Goal: Information Seeking & Learning: Learn about a topic

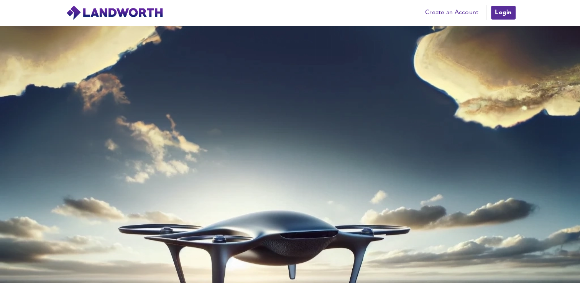
click at [502, 18] on link "Login" at bounding box center [504, 12] width 26 height 15
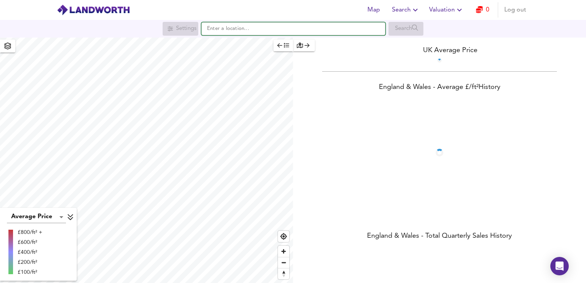
click at [335, 28] on input "text" at bounding box center [293, 28] width 184 height 13
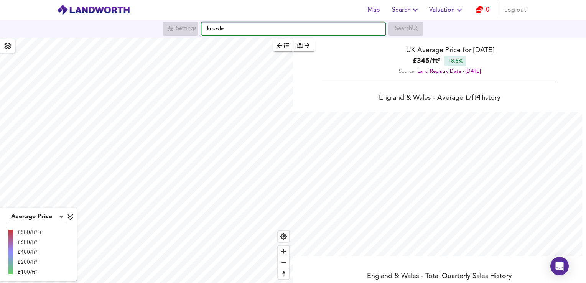
scroll to position [283, 586]
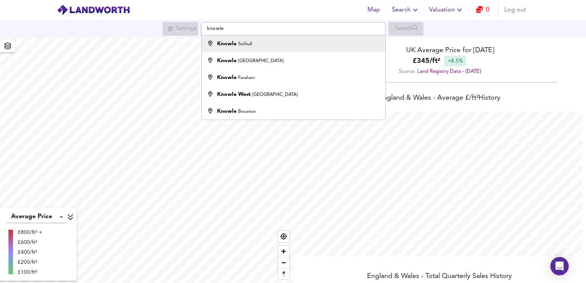
click at [277, 45] on div "Knowle Solihull" at bounding box center [292, 44] width 176 height 8
type input "Knowle, Solihull"
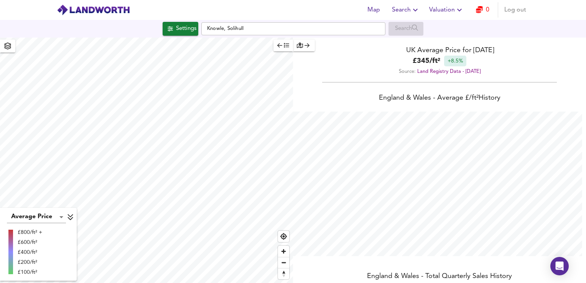
checkbox input "false"
checkbox input "true"
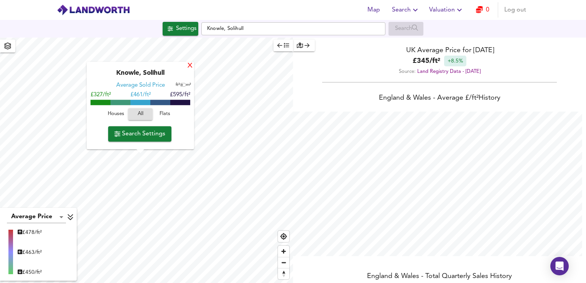
click at [191, 66] on div "X" at bounding box center [190, 66] width 7 height 7
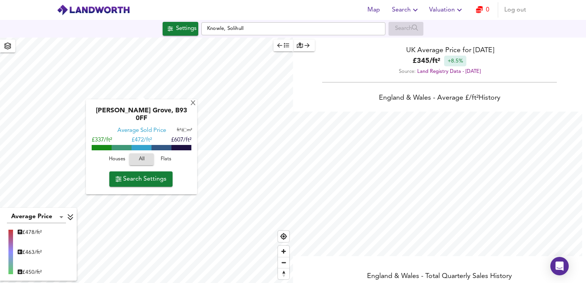
click at [128, 104] on div "Ken Trueman Grove, B93 0FF Average Sold Price ft² m² £337/ft² £ 472/ft² £607/ft…" at bounding box center [141, 146] width 111 height 95
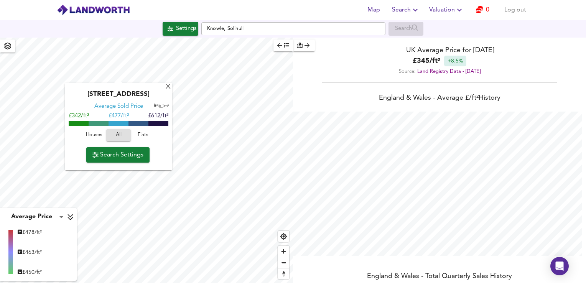
click at [75, 147] on div "Hertford Way, B93 0PD Average Sold Price ft² m² £342/ft² £ 477/ft² £612/ft² Hou…" at bounding box center [118, 126] width 107 height 87
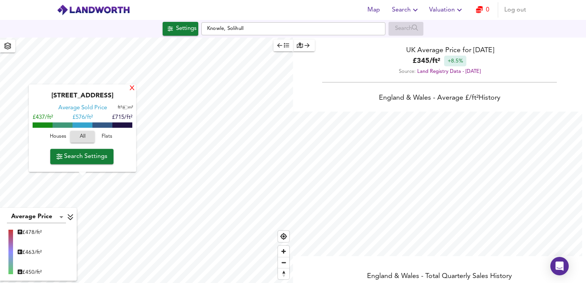
click at [131, 89] on div "X" at bounding box center [132, 88] width 7 height 7
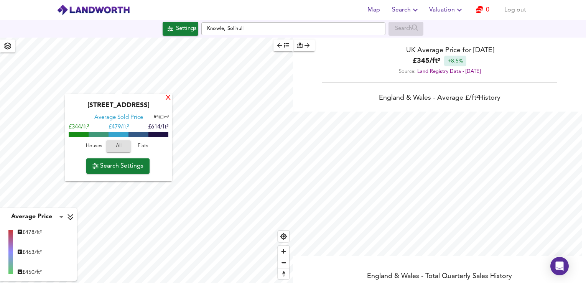
click at [168, 98] on div "X" at bounding box center [168, 98] width 7 height 7
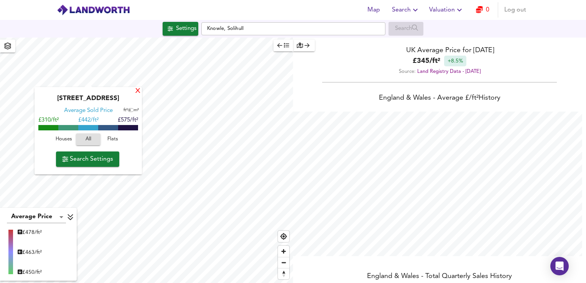
click at [135, 94] on div "X" at bounding box center [138, 91] width 7 height 7
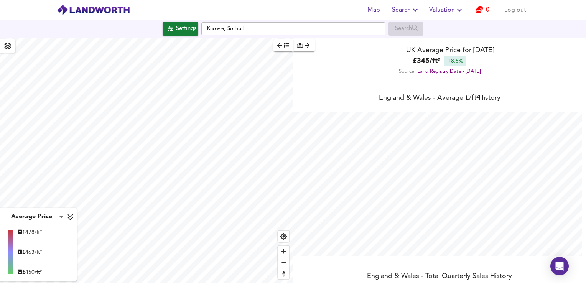
type input "2532"
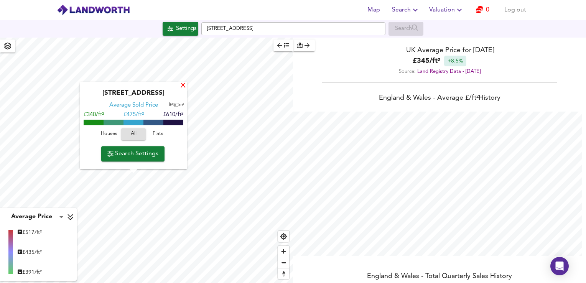
click at [182, 85] on div "X" at bounding box center [183, 85] width 7 height 7
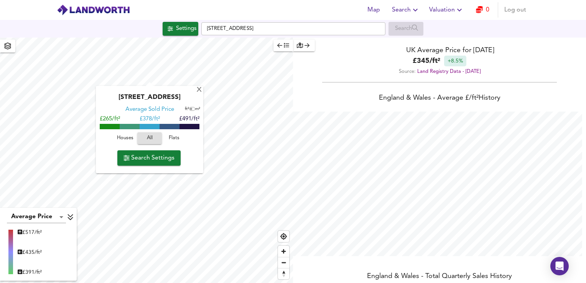
drag, startPoint x: 110, startPoint y: 103, endPoint x: 103, endPoint y: 103, distance: 7.3
click at [109, 103] on div "Station Road, CV7 7FF" at bounding box center [150, 100] width 100 height 12
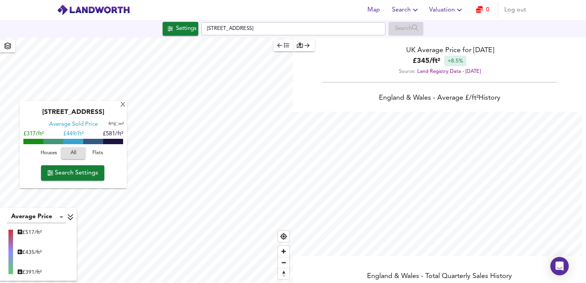
click at [119, 105] on div "X Longdon Road, B93 9HT Average Sold Price ft² m² £317/ft² £ 449/ft² £581/ft² H…" at bounding box center [73, 144] width 107 height 87
click at [119, 107] on div "Longdon Road, B93 9HT Average Sold Price ft² m² £317/ft² £ 449/ft² £581/ft² Hou…" at bounding box center [73, 144] width 107 height 87
click at [120, 106] on div "X" at bounding box center [123, 105] width 7 height 7
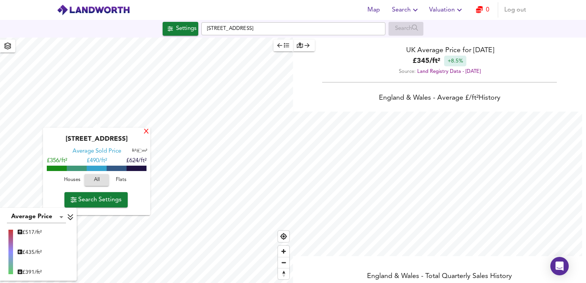
click at [144, 132] on div "X" at bounding box center [146, 132] width 7 height 7
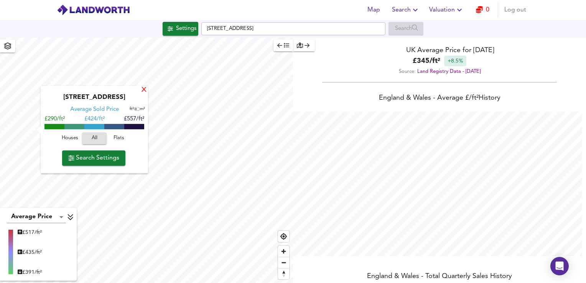
click at [142, 91] on div "X" at bounding box center [144, 90] width 7 height 7
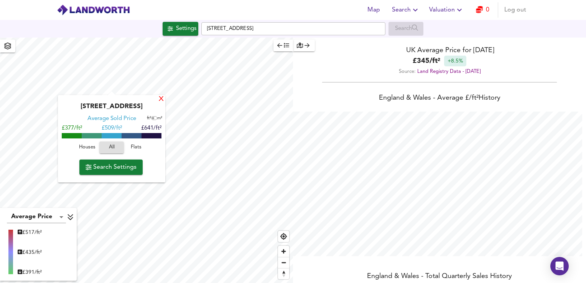
click at [160, 100] on div "X" at bounding box center [161, 99] width 7 height 7
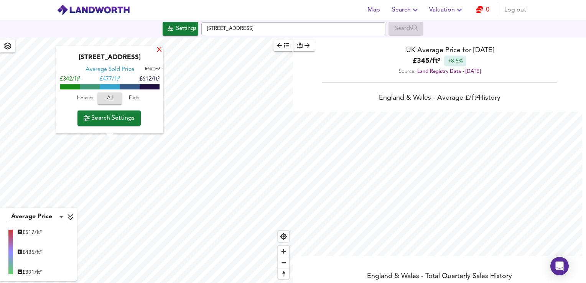
click at [158, 52] on div "X" at bounding box center [159, 50] width 7 height 7
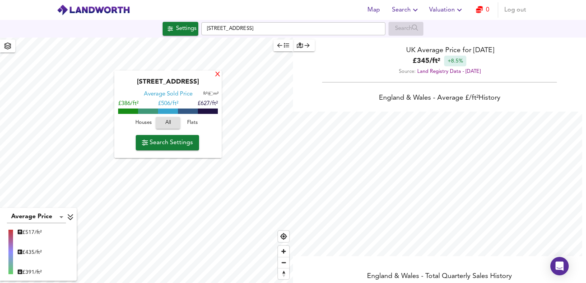
click at [215, 74] on div "X" at bounding box center [217, 74] width 7 height 7
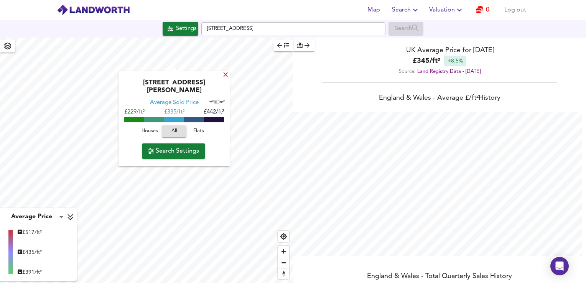
click at [223, 74] on div "X" at bounding box center [226, 75] width 7 height 7
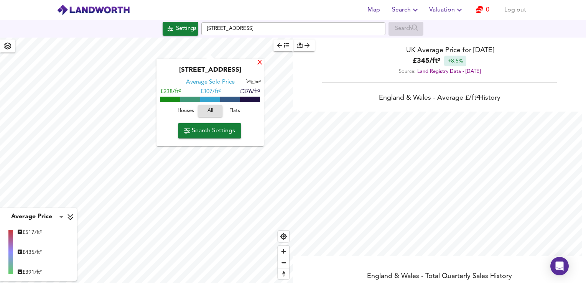
click at [258, 64] on div "X" at bounding box center [260, 62] width 7 height 7
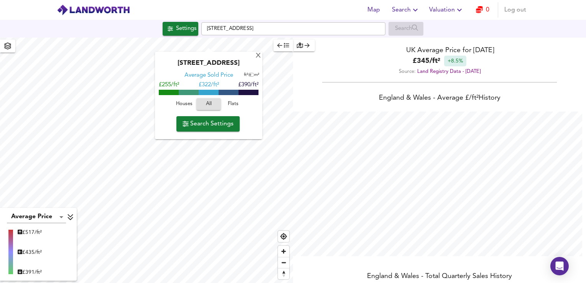
click at [196, 59] on div "Kingston Drive, LE10 1TX" at bounding box center [209, 65] width 100 height 12
click at [257, 56] on div "X" at bounding box center [258, 56] width 7 height 7
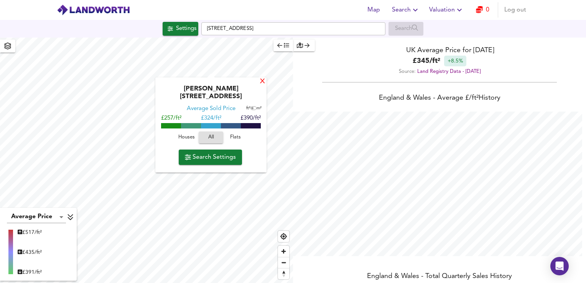
click at [261, 81] on div "X" at bounding box center [262, 81] width 7 height 7
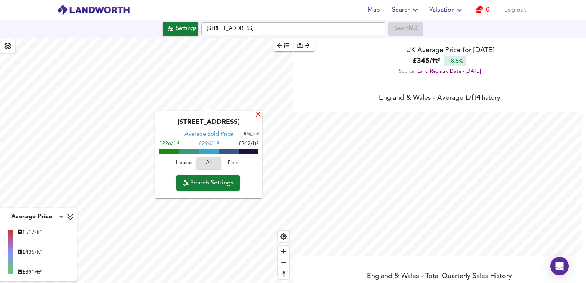
click at [259, 113] on div "X" at bounding box center [258, 115] width 7 height 7
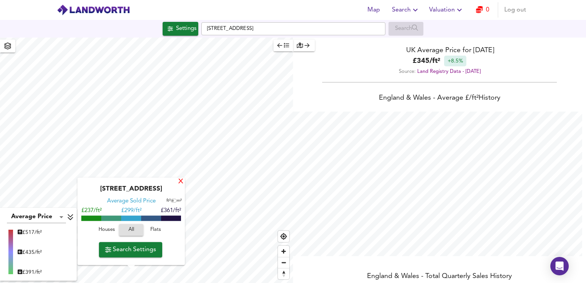
click at [179, 183] on div "X" at bounding box center [181, 181] width 7 height 7
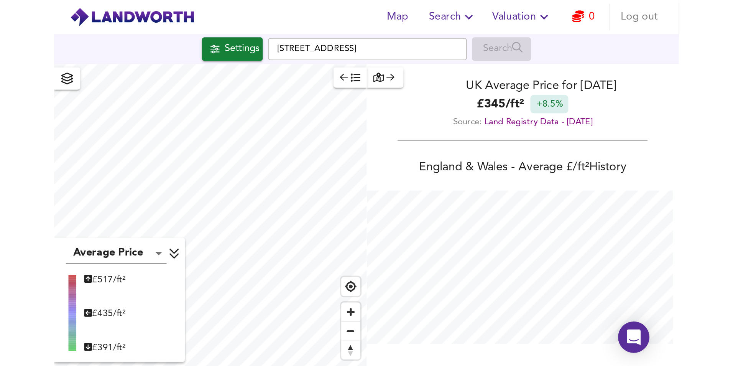
scroll to position [366, 733]
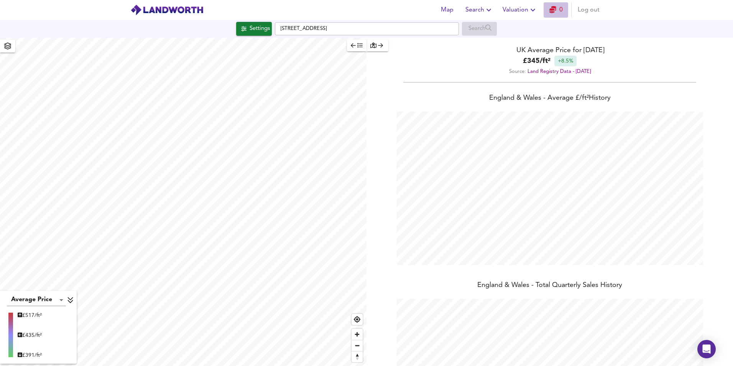
click at [557, 10] on link "0" at bounding box center [556, 10] width 13 height 11
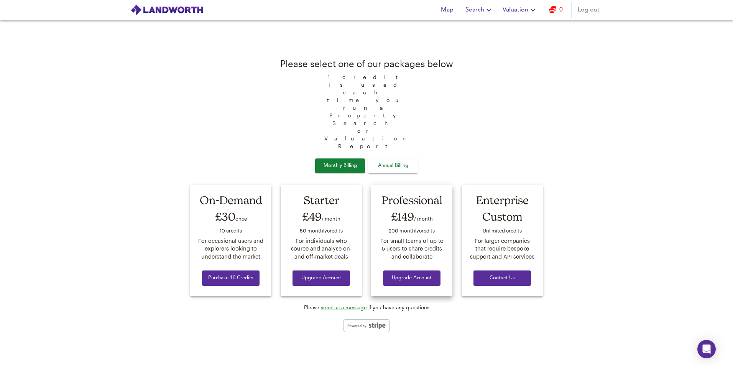
click at [415, 274] on span "Upgrade Account" at bounding box center [411, 278] width 45 height 9
click at [444, 7] on span "Map" at bounding box center [447, 10] width 18 height 11
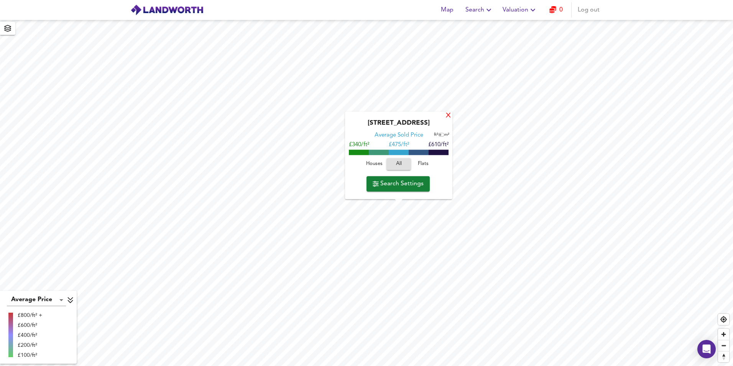
click at [446, 117] on div "X" at bounding box center [448, 115] width 7 height 7
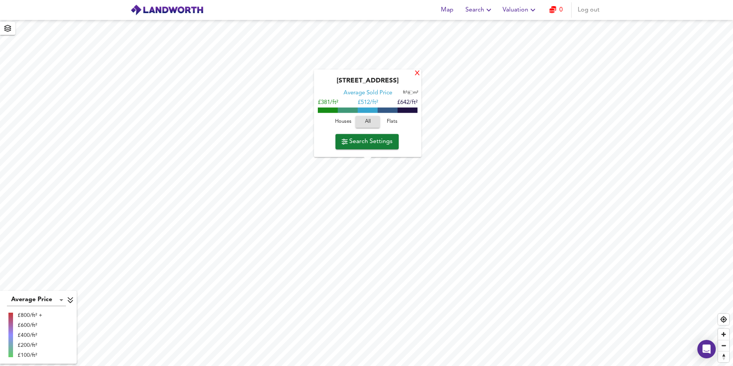
click at [417, 73] on div "X" at bounding box center [417, 73] width 7 height 7
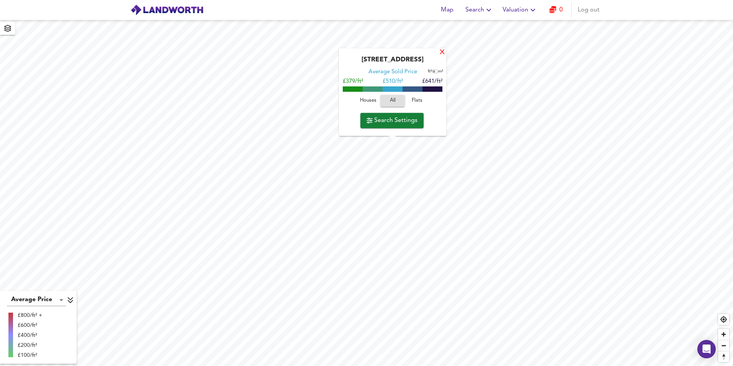
click at [442, 51] on div "X" at bounding box center [442, 52] width 7 height 7
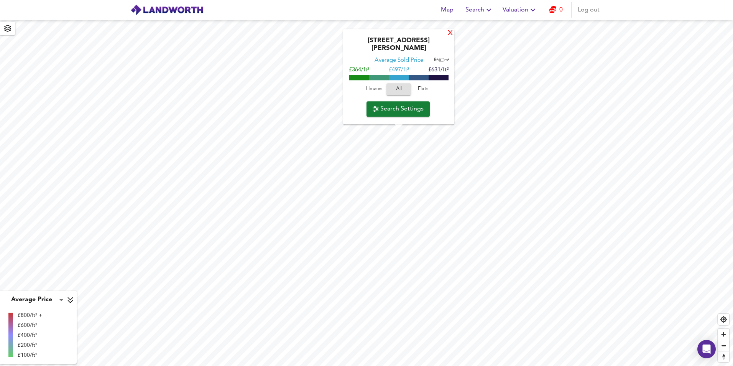
click at [448, 37] on div "X" at bounding box center [450, 33] width 7 height 7
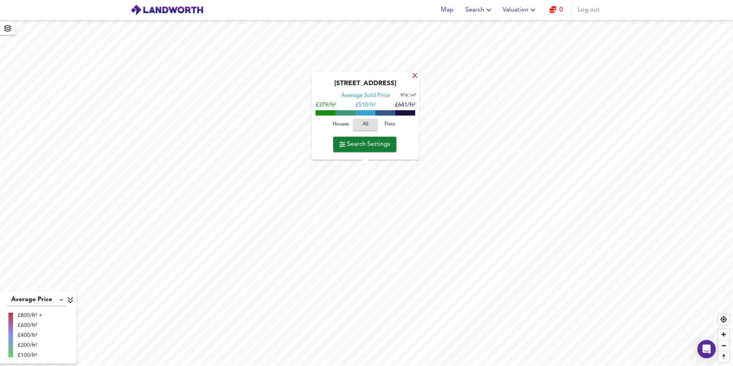
click at [415, 77] on div "X" at bounding box center [415, 76] width 7 height 7
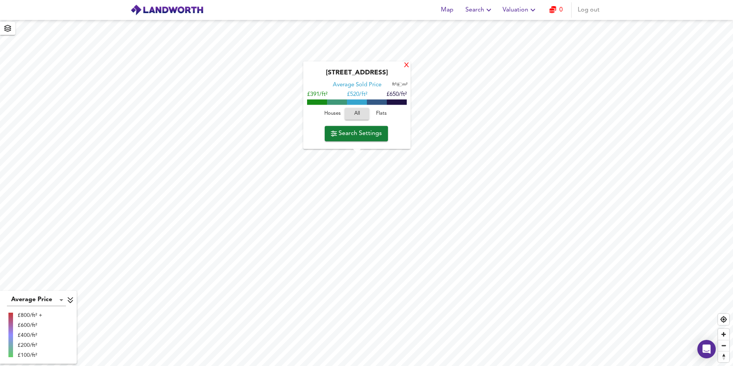
click at [407, 66] on div "X" at bounding box center [407, 65] width 7 height 7
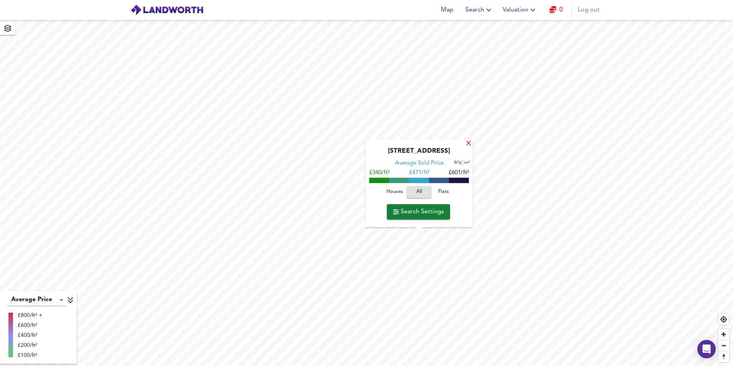
click at [468, 143] on div "X" at bounding box center [469, 143] width 7 height 7
